Goal: Information Seeking & Learning: Learn about a topic

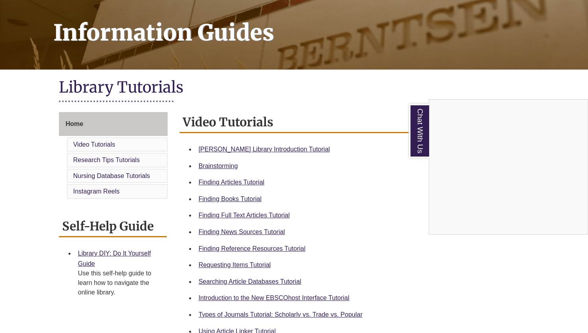
scroll to position [115, 0]
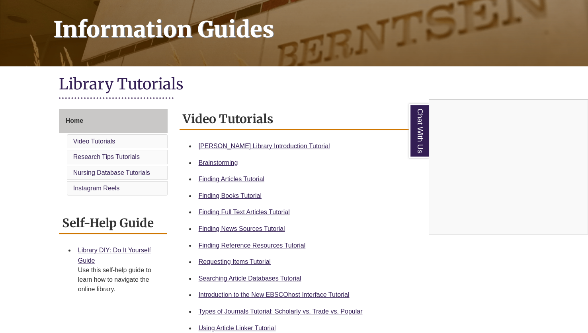
click at [227, 147] on div "Chat With Us" at bounding box center [294, 166] width 588 height 333
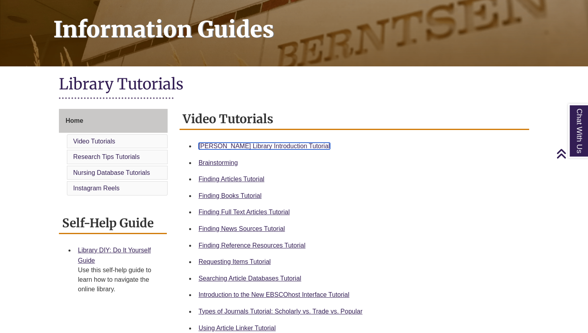
click at [267, 143] on link "Berntsen Library Introduction Tutorial" at bounding box center [264, 146] width 131 height 7
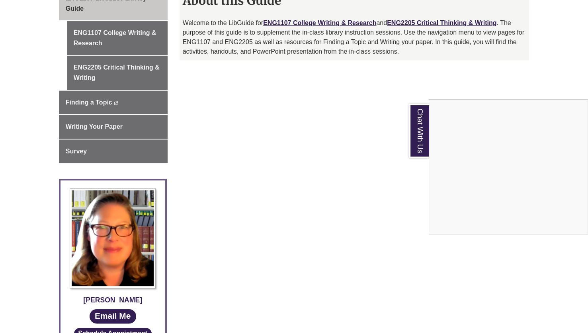
scroll to position [214, 0]
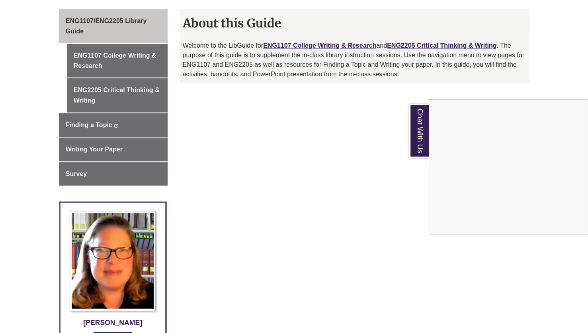
click at [130, 60] on div "Chat With Us" at bounding box center [294, 166] width 588 height 333
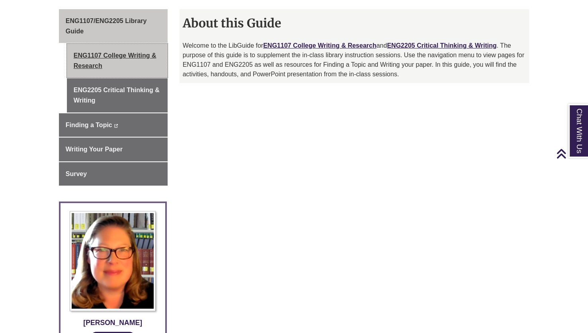
click at [124, 53] on link "ENG1107 College Writing & Research" at bounding box center [117, 61] width 101 height 34
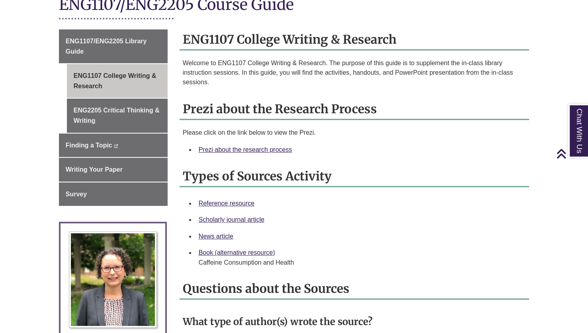
scroll to position [199, 0]
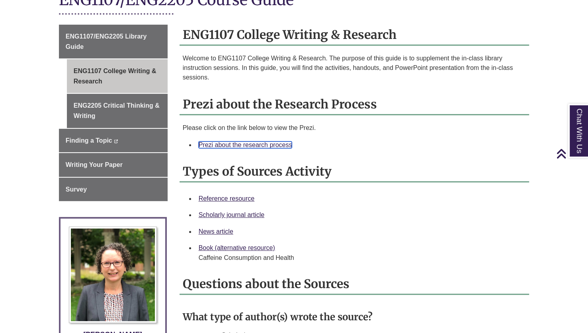
click at [246, 144] on link "Prezi about the research process" at bounding box center [246, 145] width 94 height 7
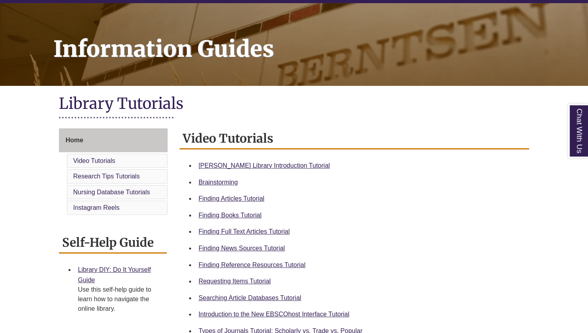
scroll to position [119, 0]
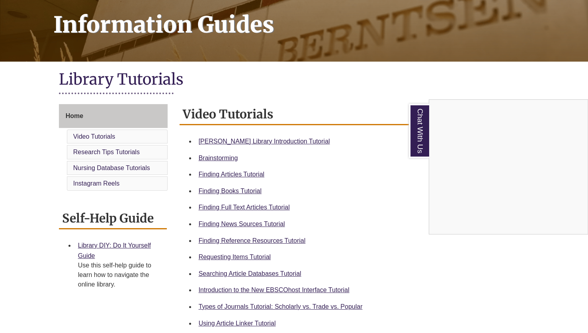
click at [263, 241] on div "Chat With Us" at bounding box center [294, 166] width 588 height 333
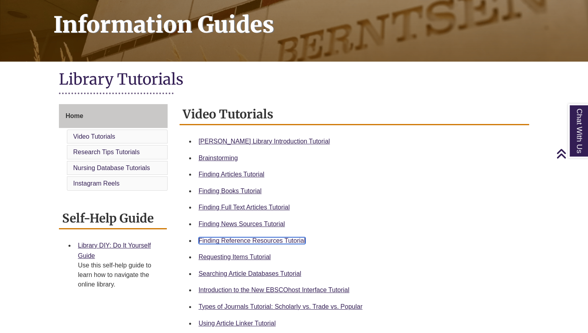
click at [259, 240] on link "Finding Reference Resources Tutorial" at bounding box center [252, 241] width 107 height 7
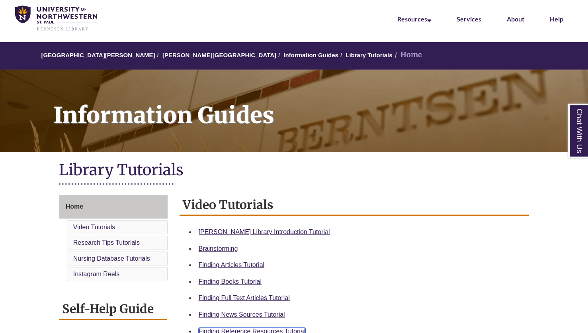
scroll to position [0, 0]
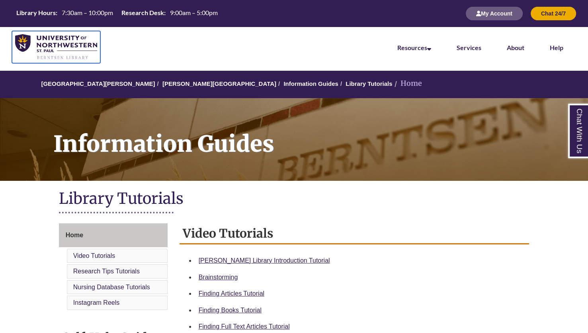
click at [70, 42] on img at bounding box center [56, 47] width 82 height 26
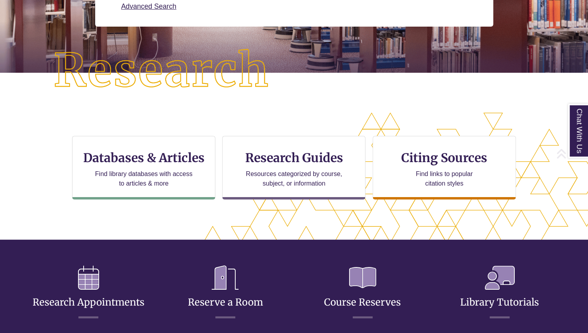
scroll to position [159, 0]
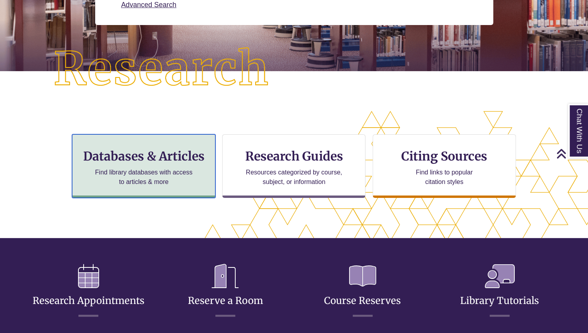
click at [164, 173] on p "Find library databases with access to articles & more" at bounding box center [144, 177] width 104 height 19
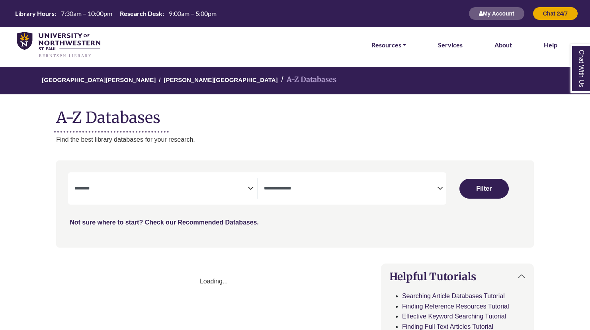
select select "Database Subject Filter"
select select "Database Types Filter"
select select "Database Subject Filter"
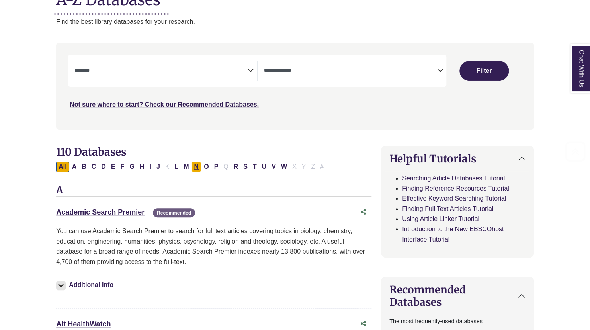
scroll to position [119, 0]
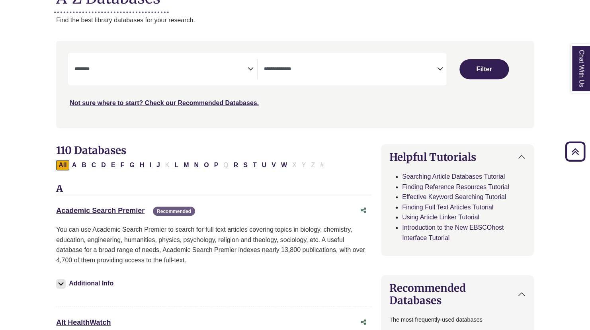
click at [438, 69] on icon "Search filters" at bounding box center [440, 68] width 6 height 12
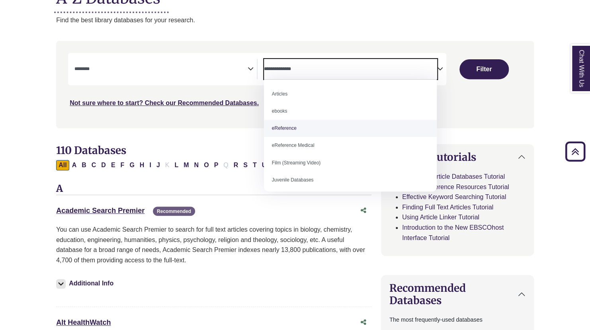
select select "*****"
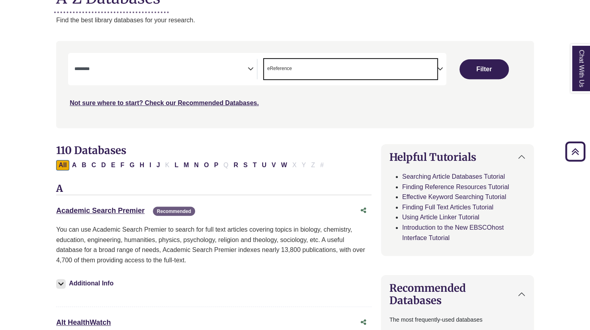
scroll to position [16, 0]
click at [246, 71] on textarea "Search" at bounding box center [160, 69] width 173 height 6
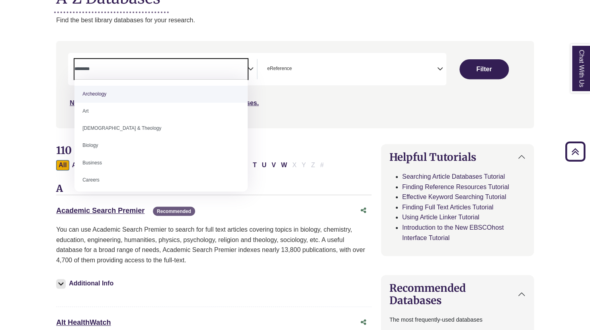
click at [249, 71] on icon "Search filters" at bounding box center [251, 68] width 6 height 12
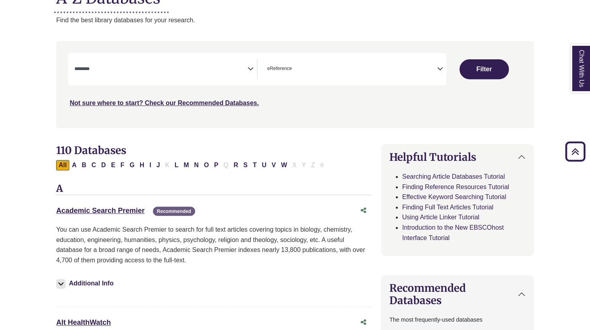
click at [249, 68] on icon "Search filters" at bounding box center [251, 68] width 6 height 12
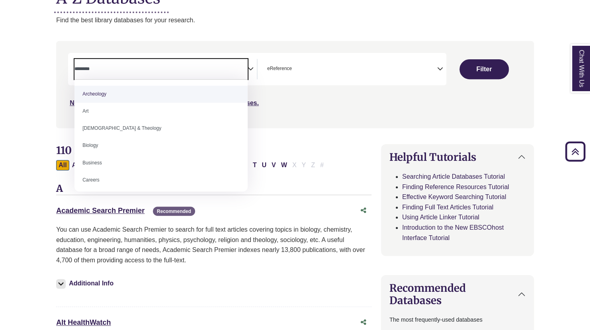
click at [294, 97] on div "Not sure where to start? Check our Recommended Databases." at bounding box center [238, 100] width 340 height 17
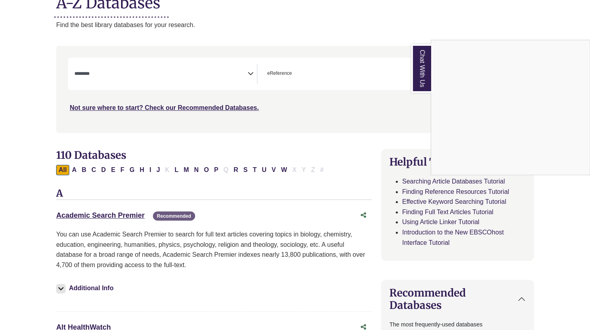
scroll to position [119, 0]
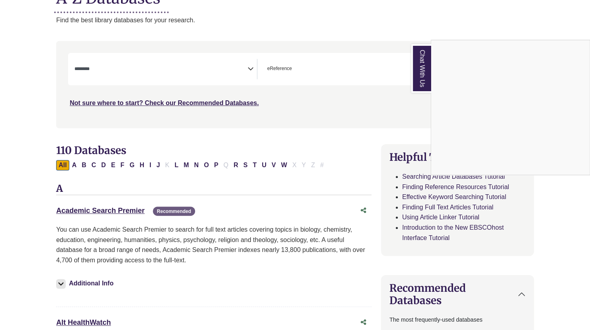
click at [246, 72] on div "Chat With Us" at bounding box center [295, 165] width 590 height 330
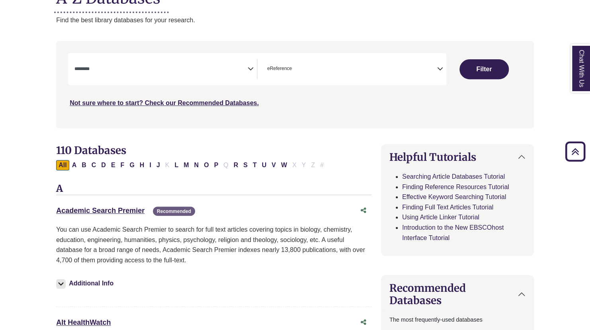
click at [248, 68] on icon "Search filters" at bounding box center [251, 68] width 6 height 12
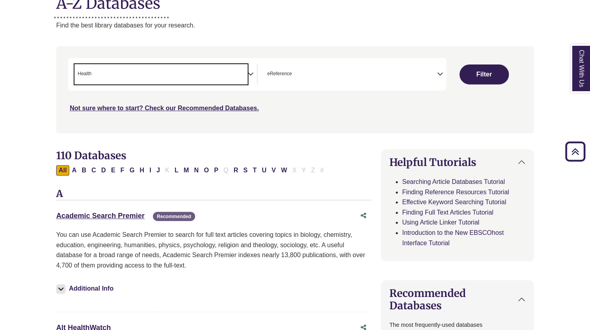
scroll to position [80, 0]
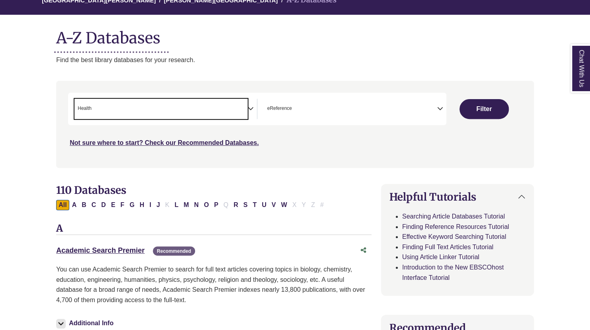
click at [253, 107] on icon "Search filters" at bounding box center [251, 107] width 6 height 12
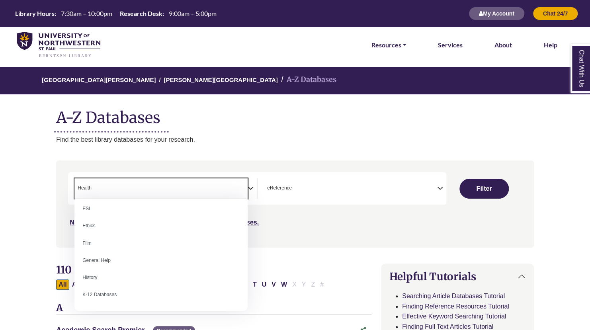
scroll to position [318, 0]
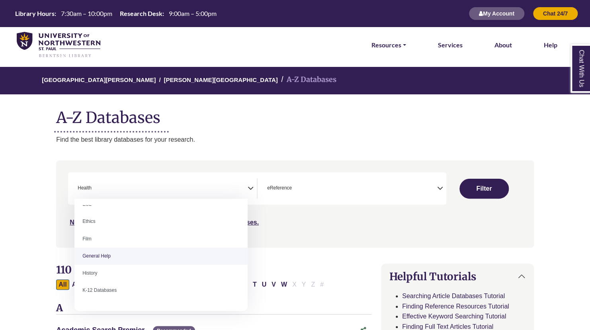
select select "*****"
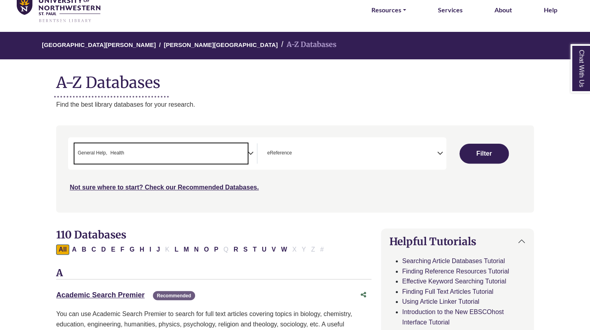
scroll to position [40, 0]
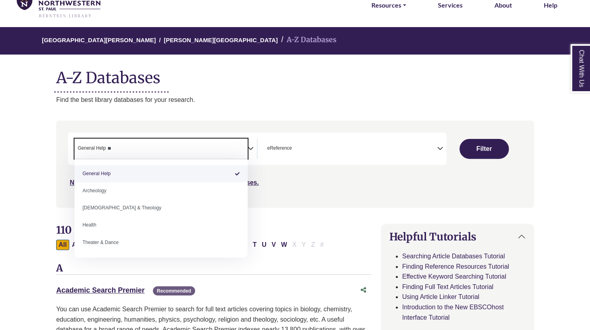
type textarea "*"
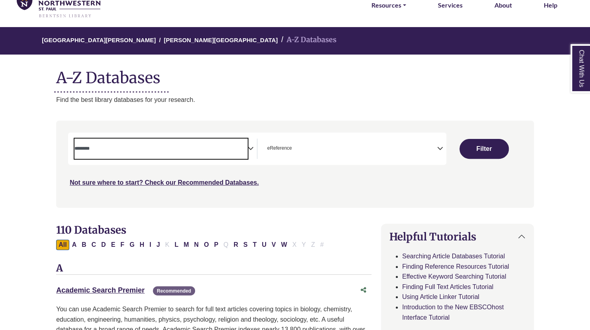
click at [252, 150] on icon "Search filters" at bounding box center [251, 147] width 6 height 12
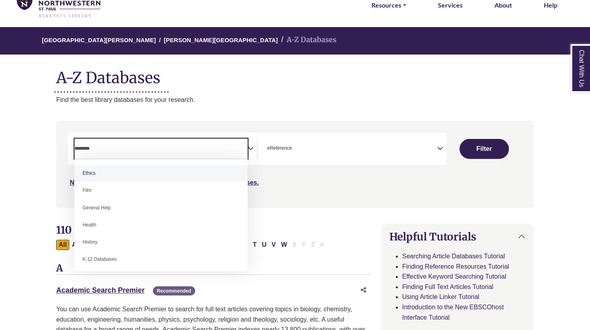
scroll to position [318, 0]
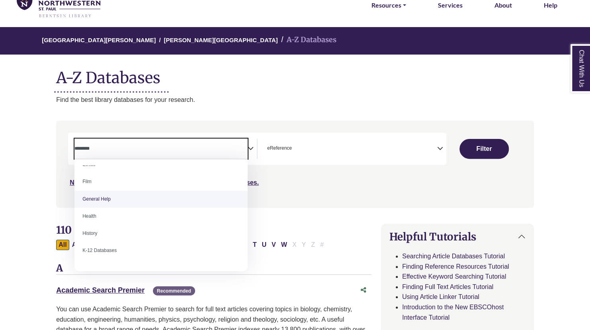
select select "*****"
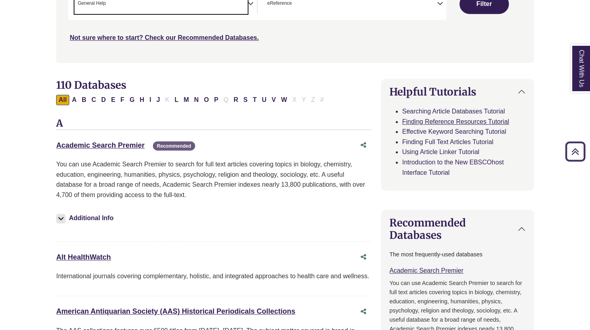
scroll to position [119, 0]
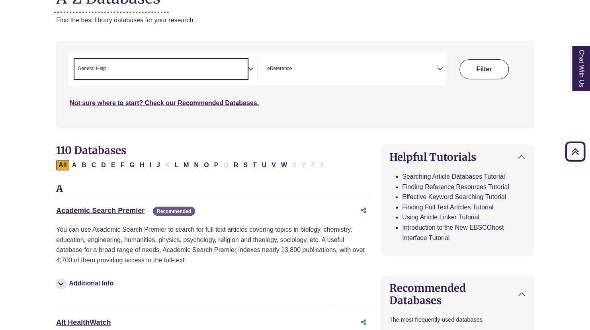
click at [492, 73] on button "Filter" at bounding box center [483, 69] width 49 height 20
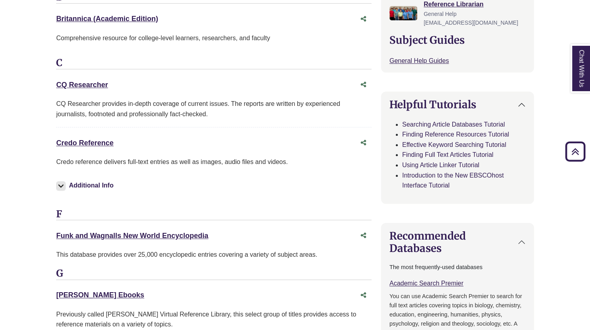
scroll to position [318, 0]
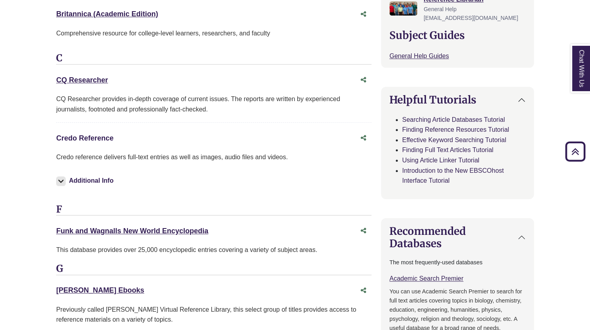
click at [91, 136] on link "Credo Reference This link opens in a new window" at bounding box center [84, 138] width 57 height 8
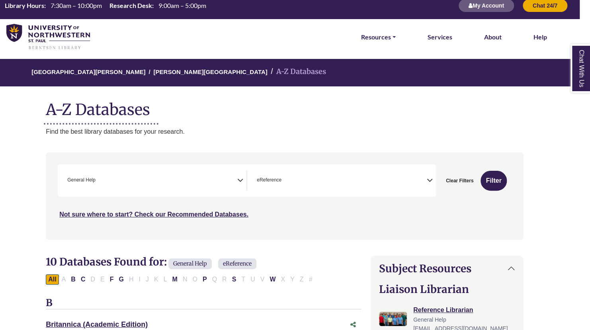
scroll to position [8, 10]
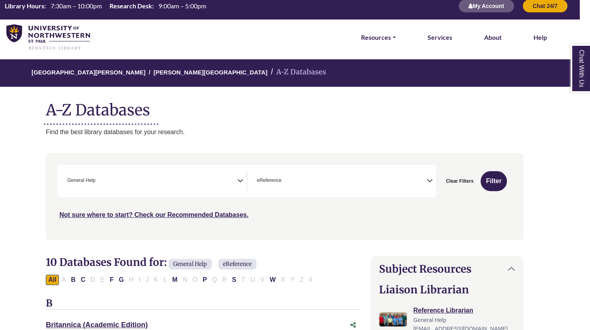
click at [66, 32] on img at bounding box center [48, 37] width 84 height 27
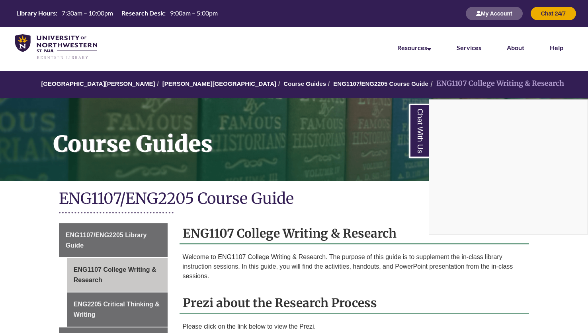
scroll to position [199, 0]
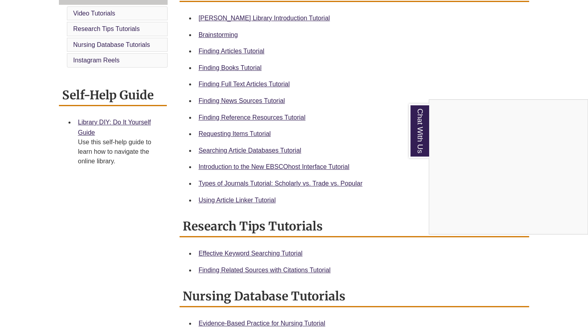
scroll to position [242, 0]
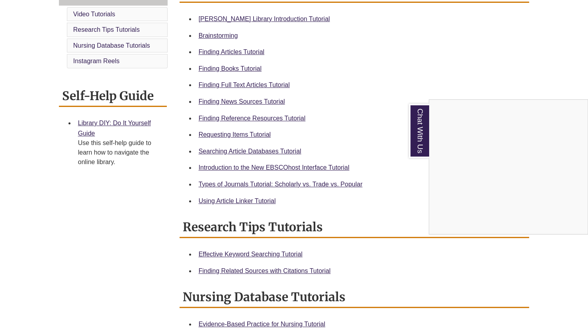
click at [231, 101] on div "Chat With Us" at bounding box center [294, 166] width 588 height 333
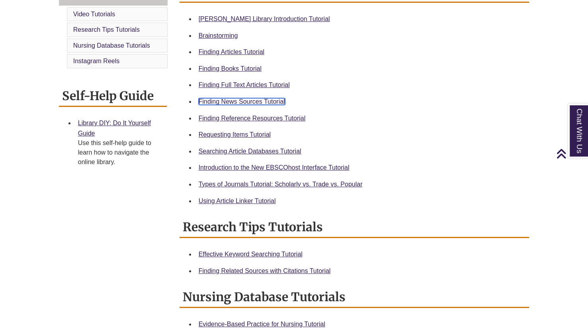
click at [231, 101] on link "Finding News Sources Tutorial" at bounding box center [242, 101] width 86 height 7
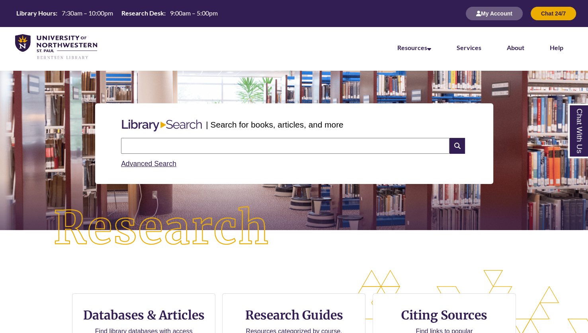
click at [219, 145] on input "text" at bounding box center [285, 146] width 328 height 16
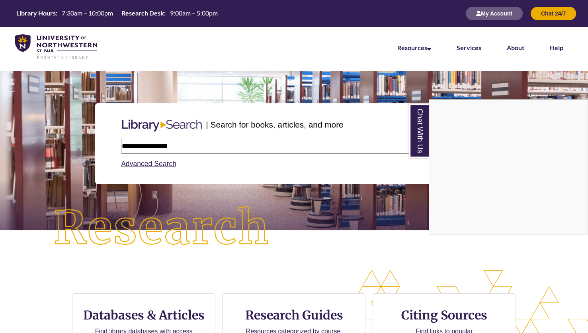
type input "**********"
